Goal: Task Accomplishment & Management: Manage account settings

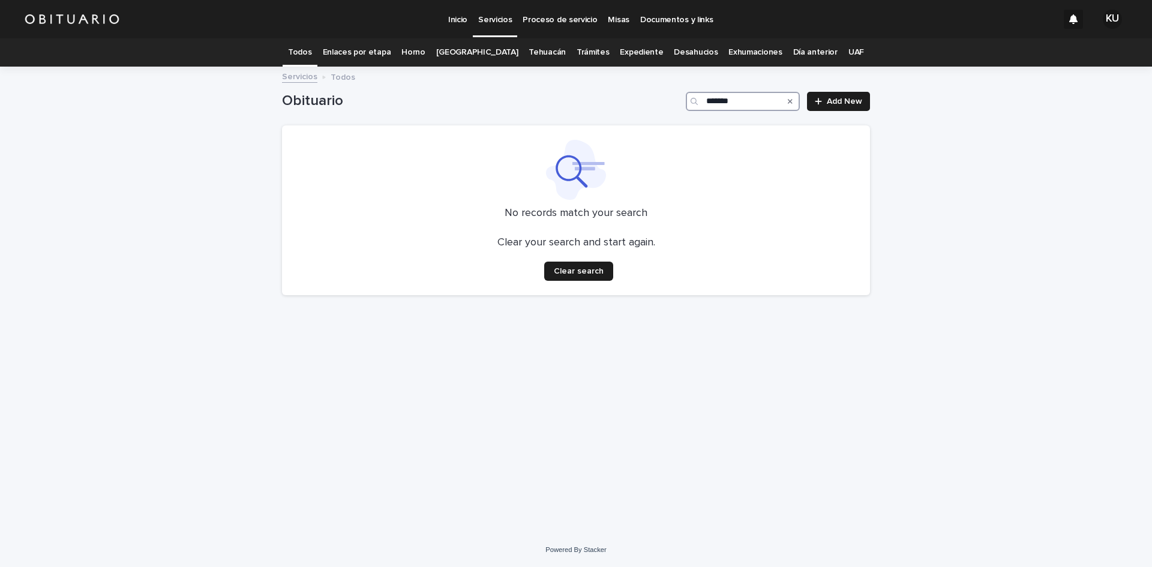
drag, startPoint x: 751, startPoint y: 103, endPoint x: 691, endPoint y: 104, distance: 59.4
click at [691, 104] on div "*******" at bounding box center [743, 101] width 114 height 19
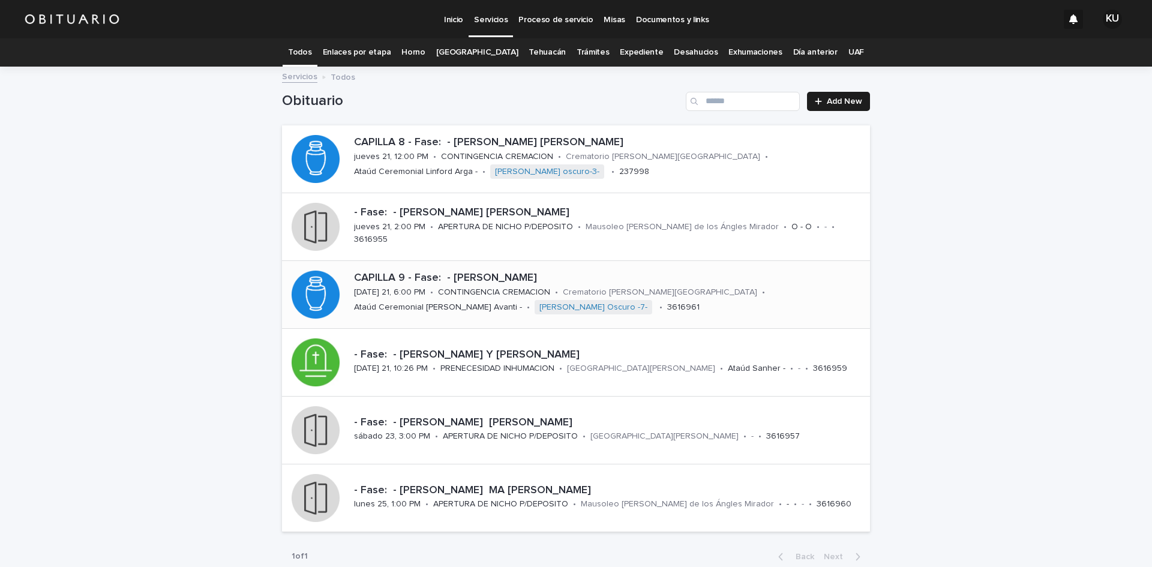
click at [541, 283] on p "CAPILLA 9 - Fase: - [PERSON_NAME]" at bounding box center [609, 278] width 511 height 13
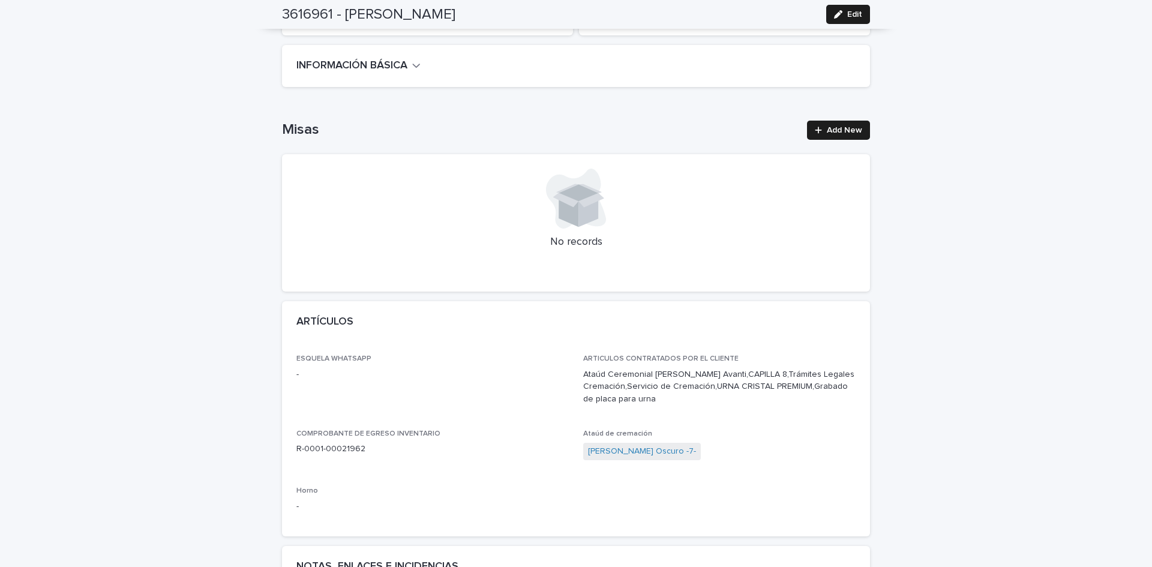
scroll to position [348, 0]
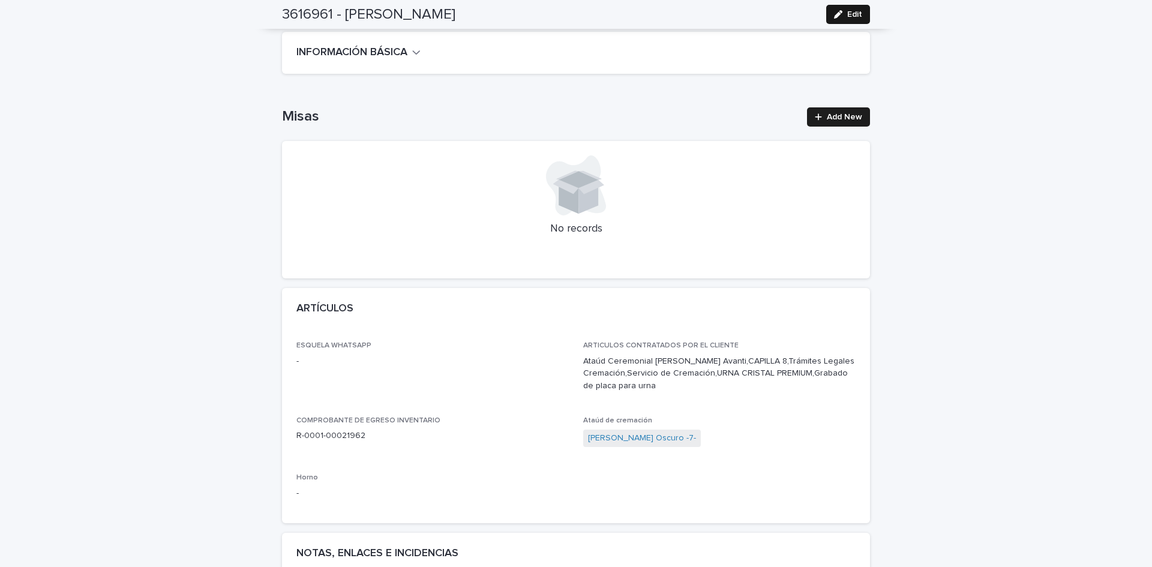
click at [855, 14] on span "Edit" at bounding box center [854, 14] width 15 height 8
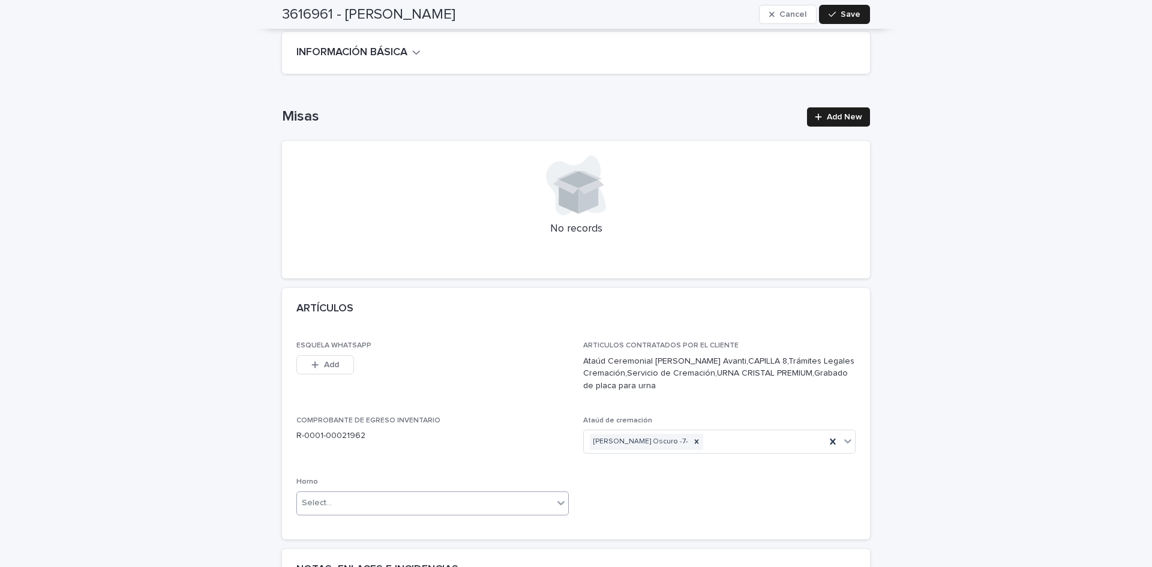
click at [388, 493] on div "Select..." at bounding box center [425, 503] width 256 height 20
click at [384, 512] on div "Horno A" at bounding box center [428, 512] width 271 height 21
click at [844, 15] on span "Save" at bounding box center [851, 14] width 20 height 8
click at [836, 113] on span "Add New" at bounding box center [844, 117] width 35 height 8
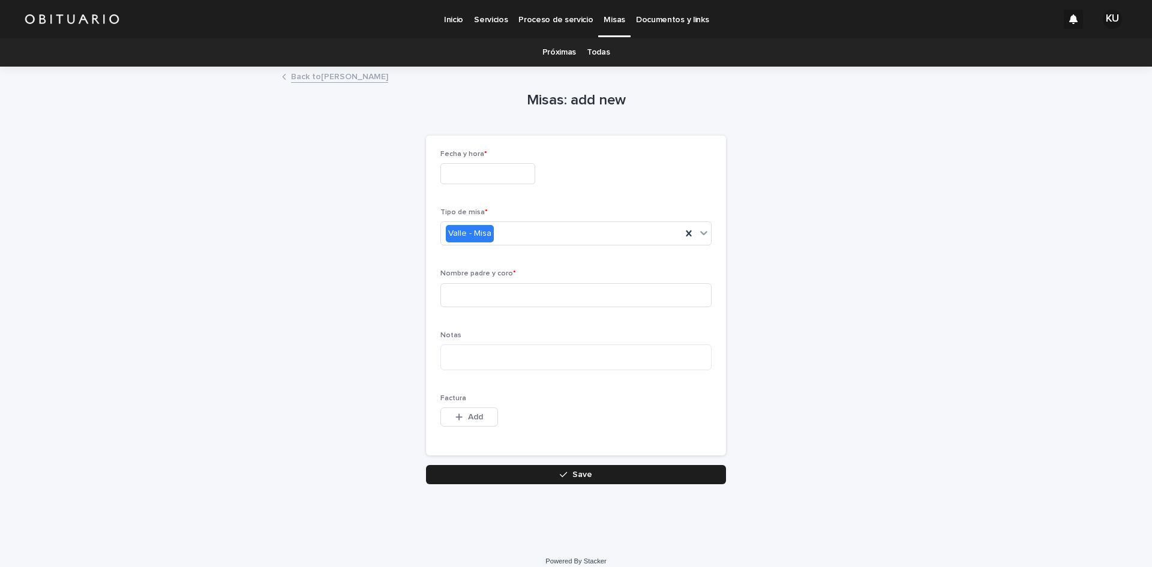
click at [499, 176] on input "text" at bounding box center [487, 173] width 95 height 21
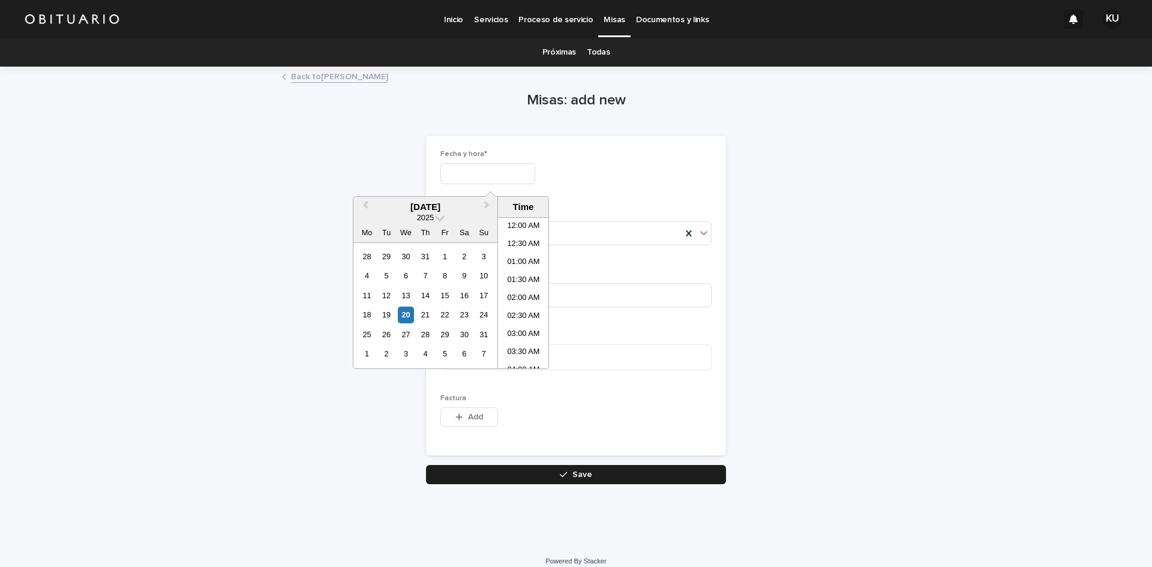
click at [508, 176] on input "text" at bounding box center [487, 173] width 95 height 21
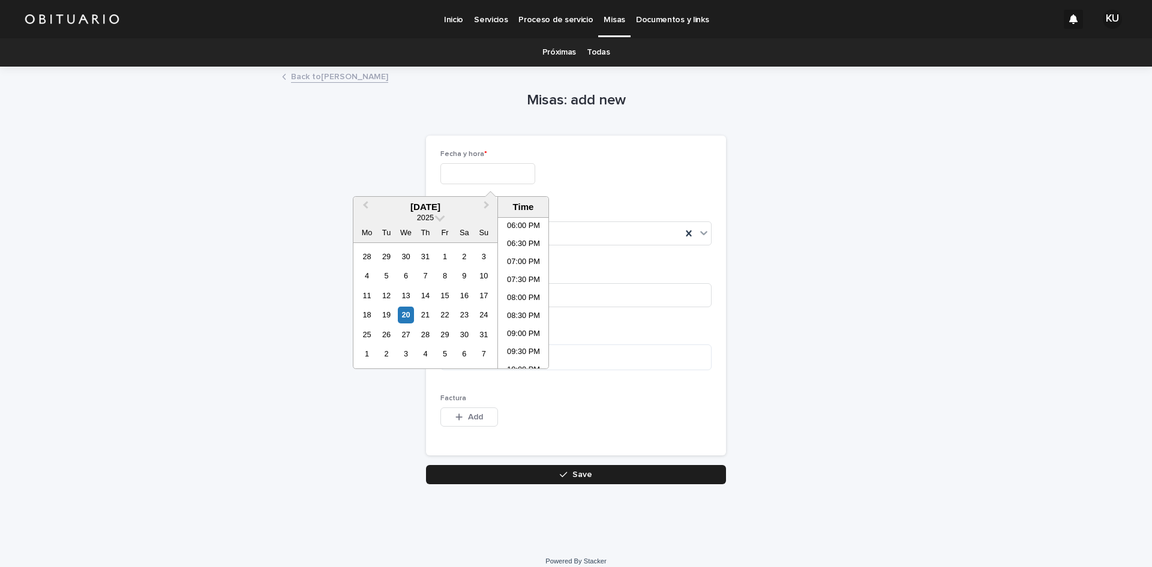
scroll to position [688, 0]
click at [522, 290] on li "09:00 PM" at bounding box center [523, 295] width 51 height 18
type input "**********"
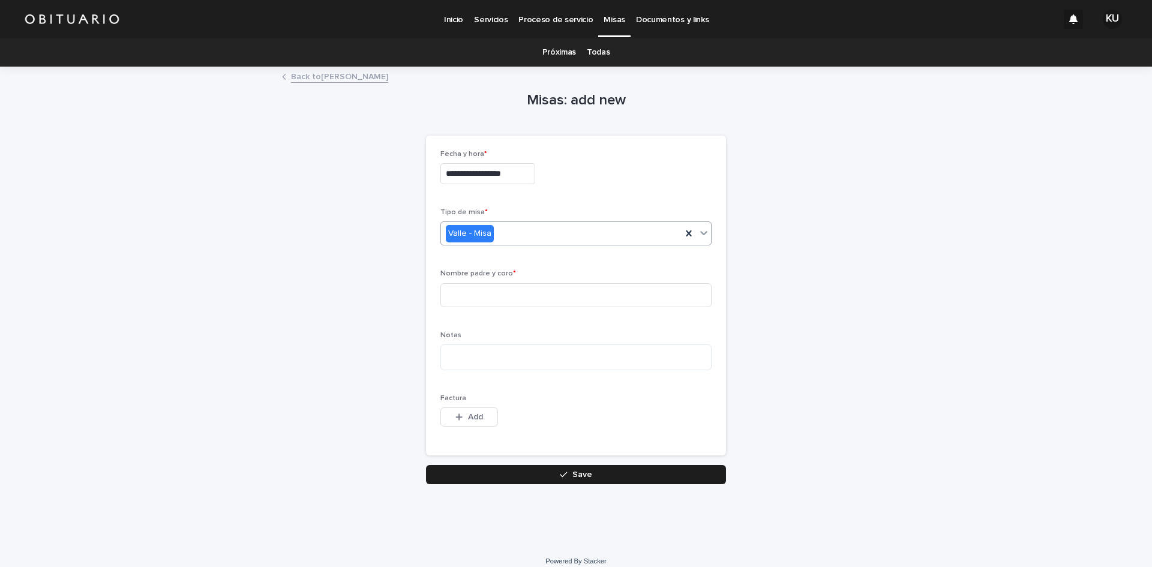
click at [698, 235] on icon at bounding box center [704, 233] width 12 height 12
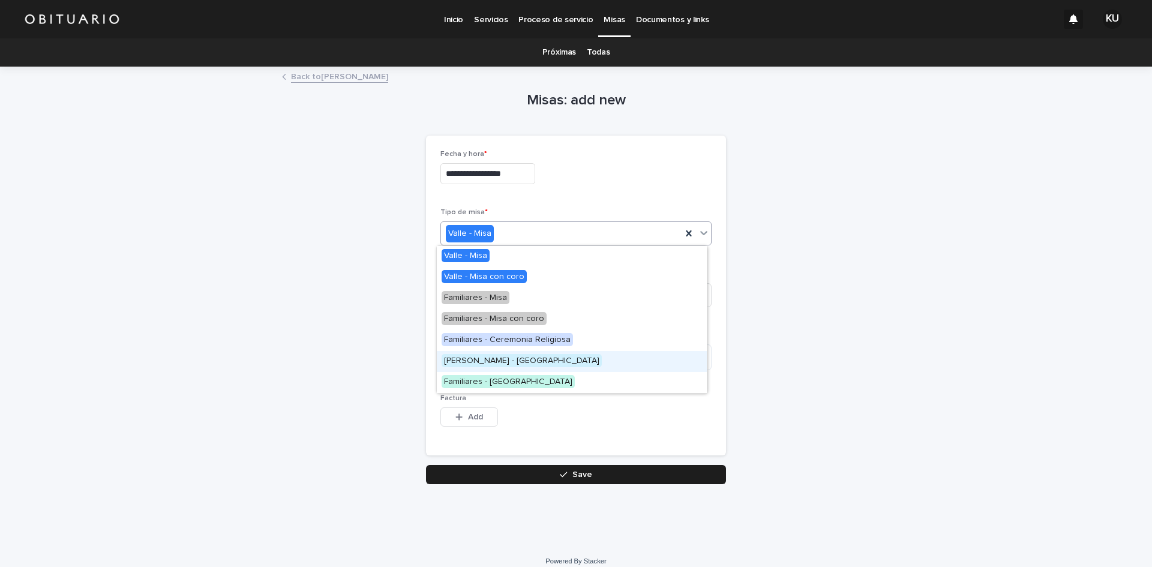
click at [520, 355] on div "[PERSON_NAME] - [GEOGRAPHIC_DATA]" at bounding box center [572, 361] width 270 height 21
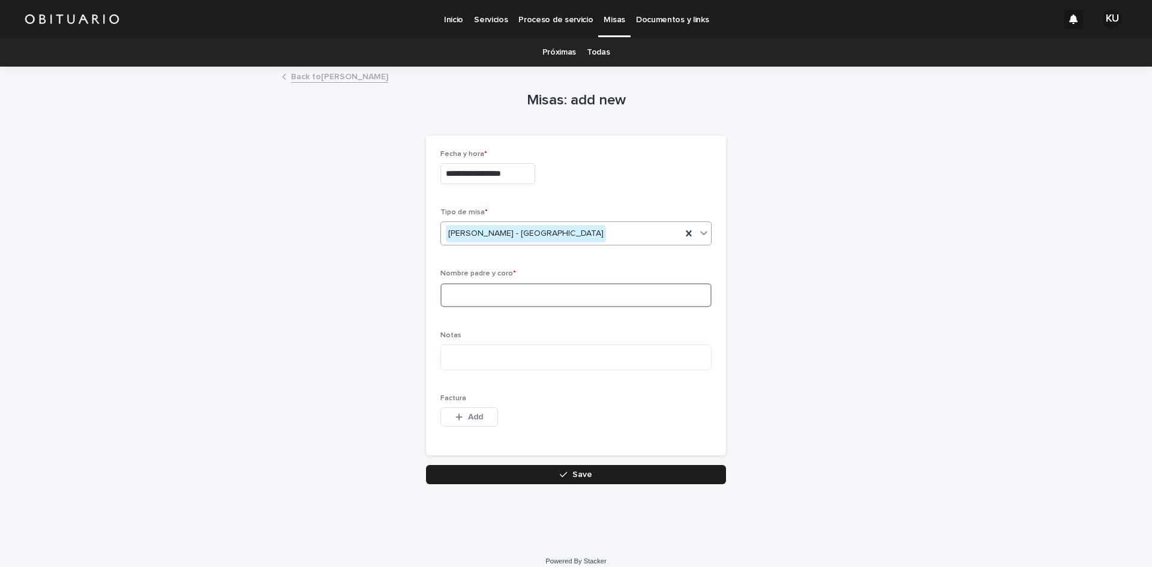
click at [568, 299] on input at bounding box center [575, 295] width 271 height 24
type input "**********"
click at [534, 481] on button "Save" at bounding box center [576, 474] width 300 height 19
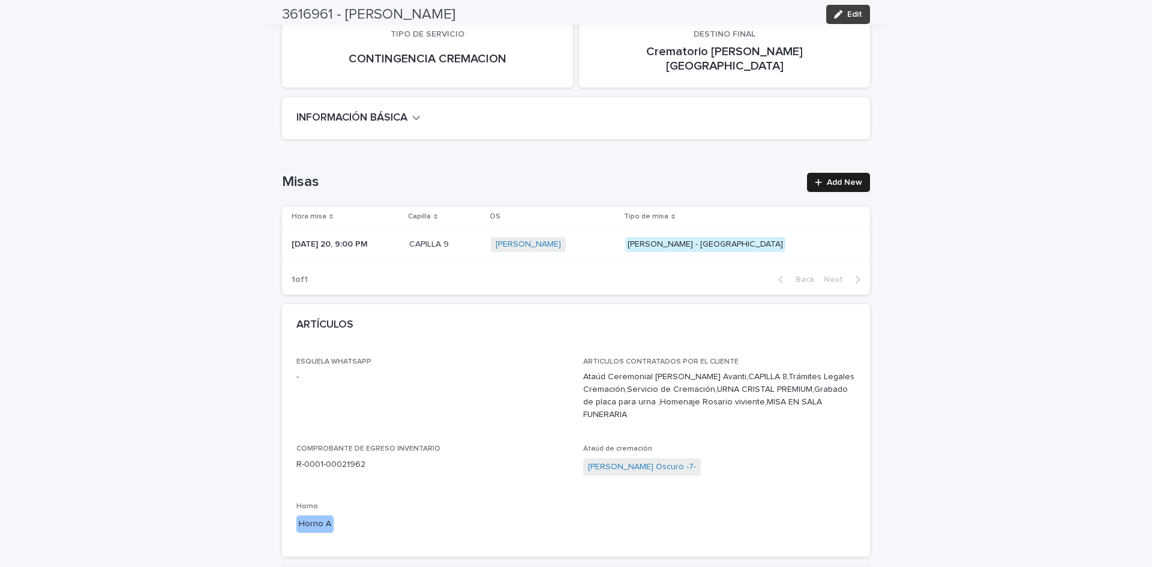
scroll to position [286, 0]
